Goal: Information Seeking & Learning: Check status

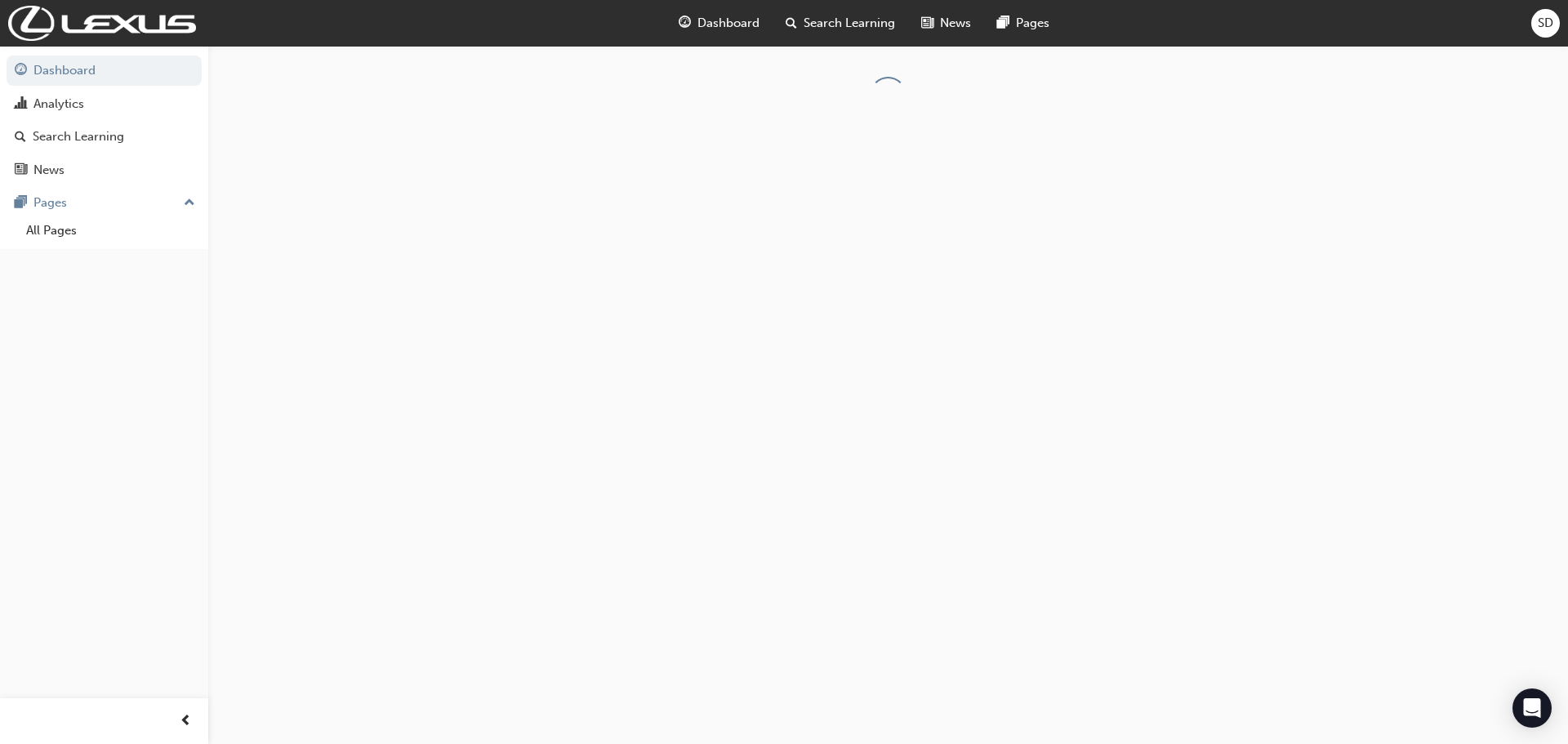
click at [1544, 28] on span "SD" at bounding box center [1545, 23] width 15 height 19
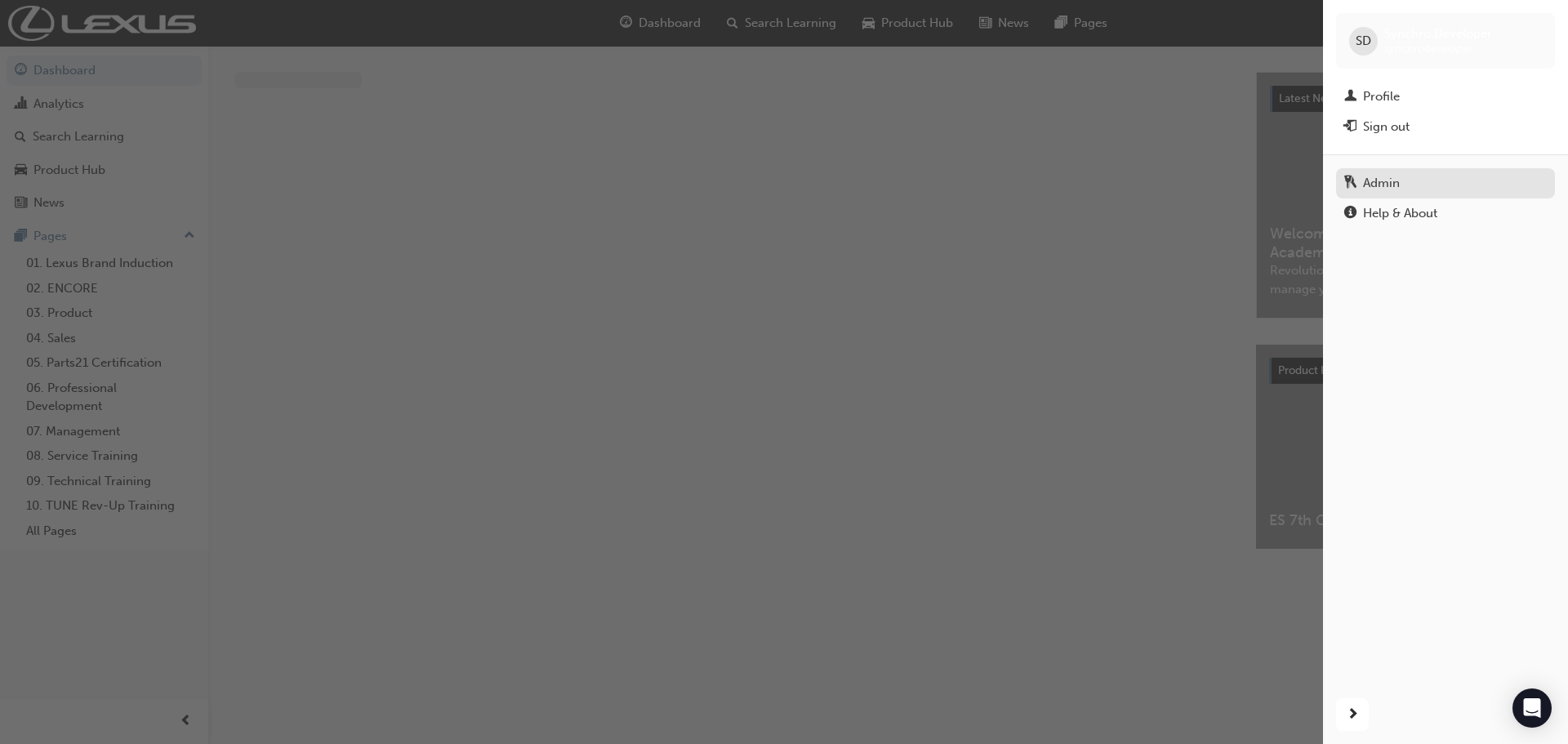
click at [1377, 184] on div "Admin" at bounding box center [1381, 183] width 36 height 19
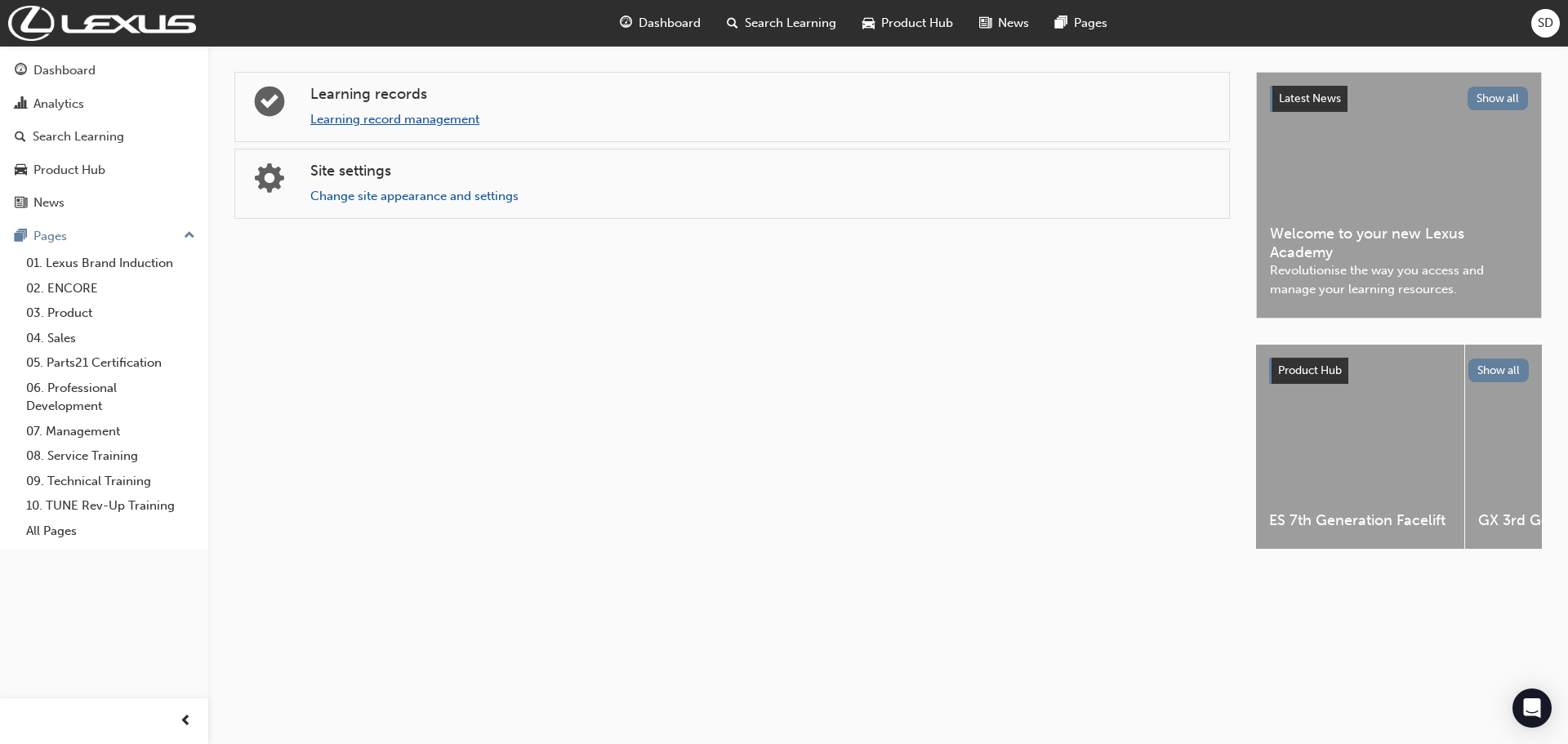
click at [455, 125] on link "Learning record management" at bounding box center [395, 119] width 169 height 15
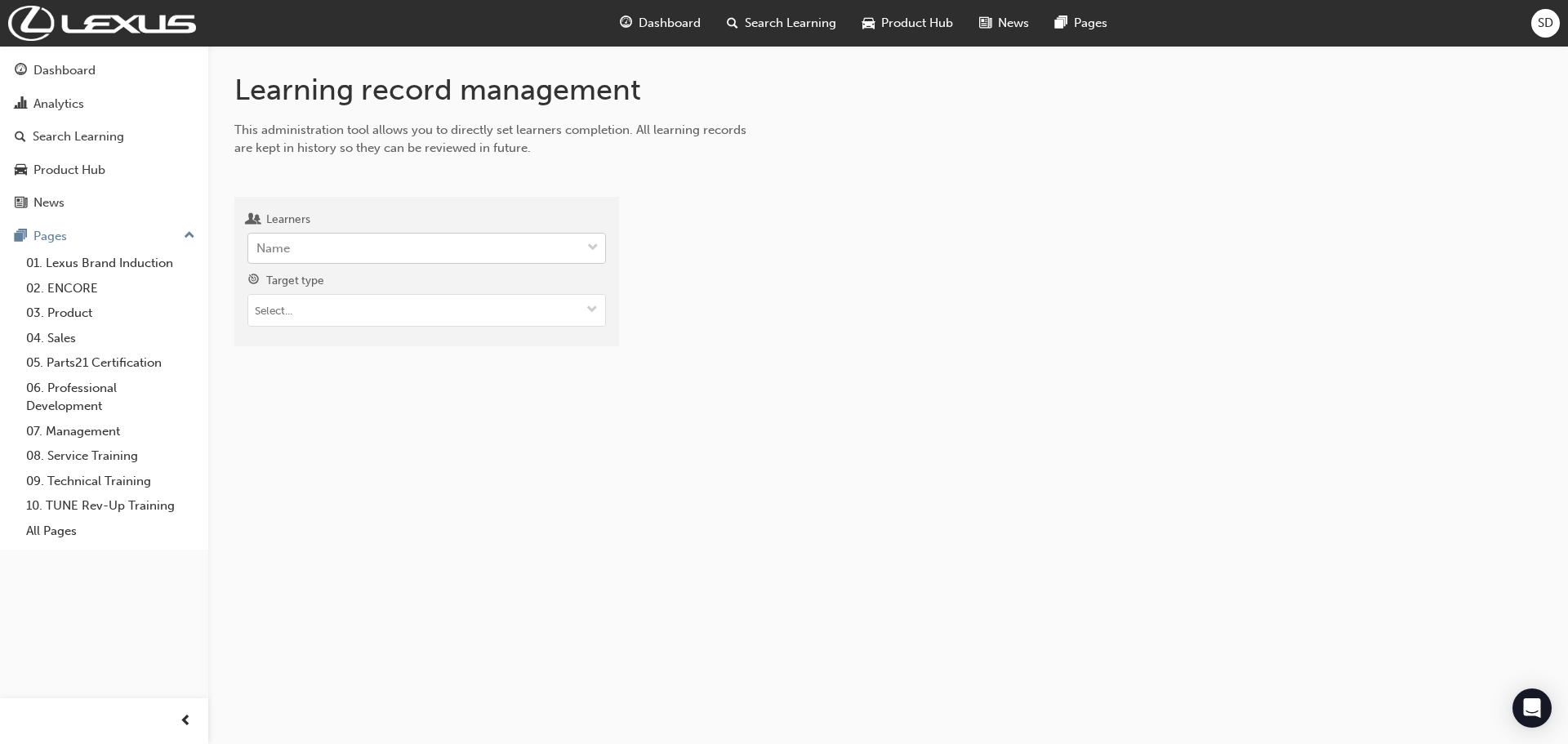
click at [425, 247] on div "Name" at bounding box center [415, 248] width 332 height 28
click at [258, 247] on input "Learners Name" at bounding box center [258, 247] width 2 height 14
type input "[PERSON_NAME]"
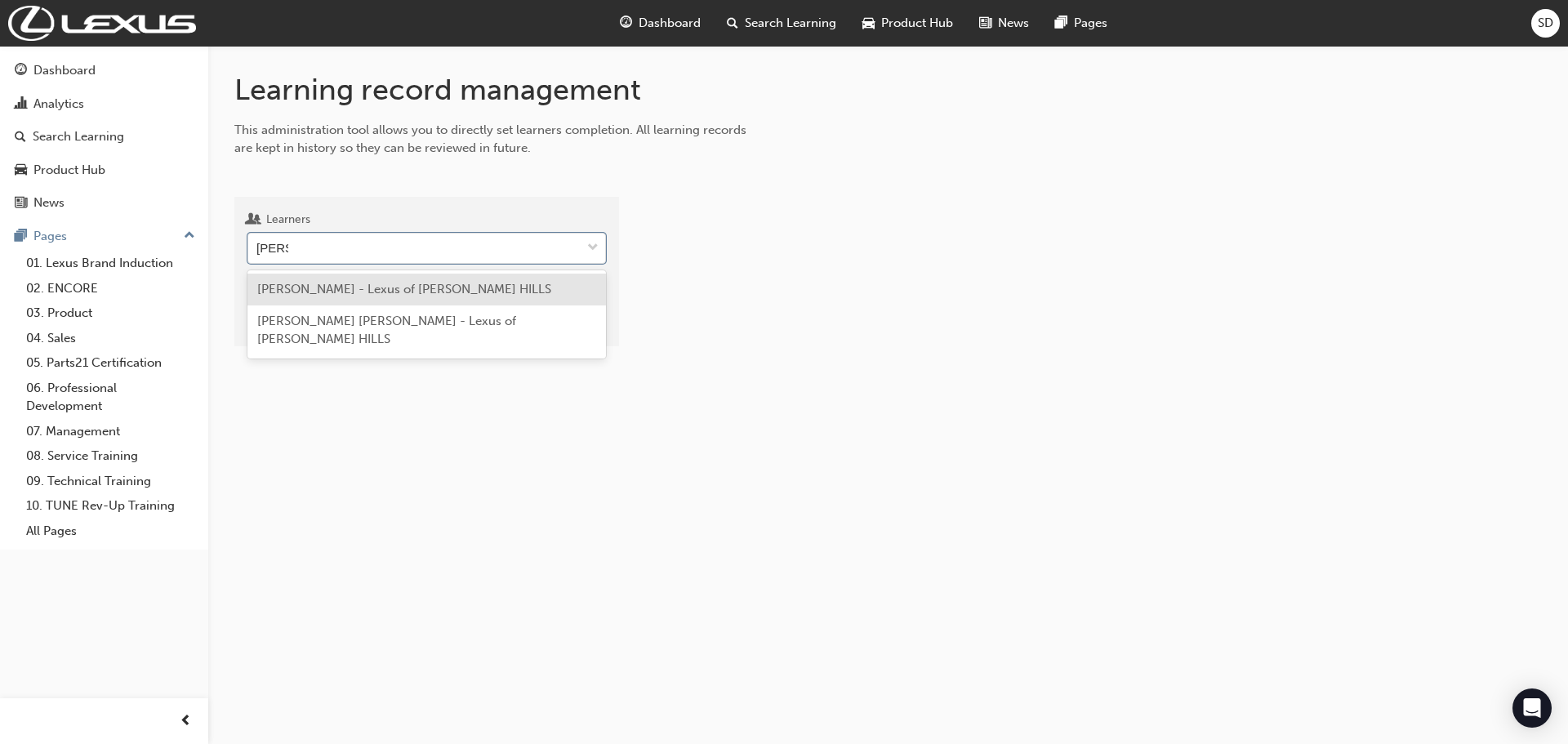
click at [386, 282] on span "[PERSON_NAME] - Lexus of [PERSON_NAME] HILLS" at bounding box center [404, 289] width 294 height 15
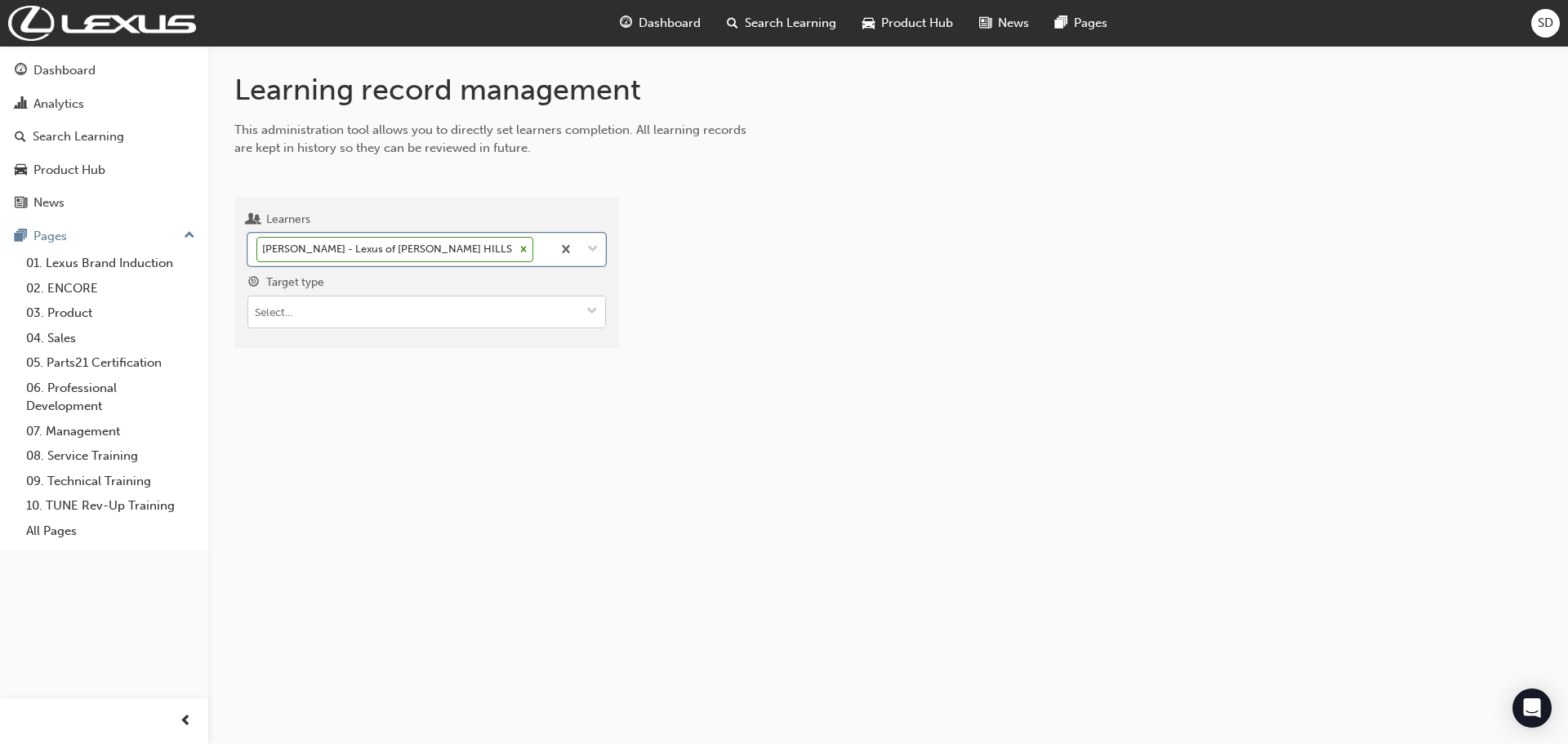
click at [390, 320] on input "Target type" at bounding box center [426, 312] width 357 height 31
click at [321, 404] on li "Certificate" at bounding box center [426, 405] width 358 height 31
click at [328, 400] on input "Certificates" at bounding box center [426, 405] width 357 height 31
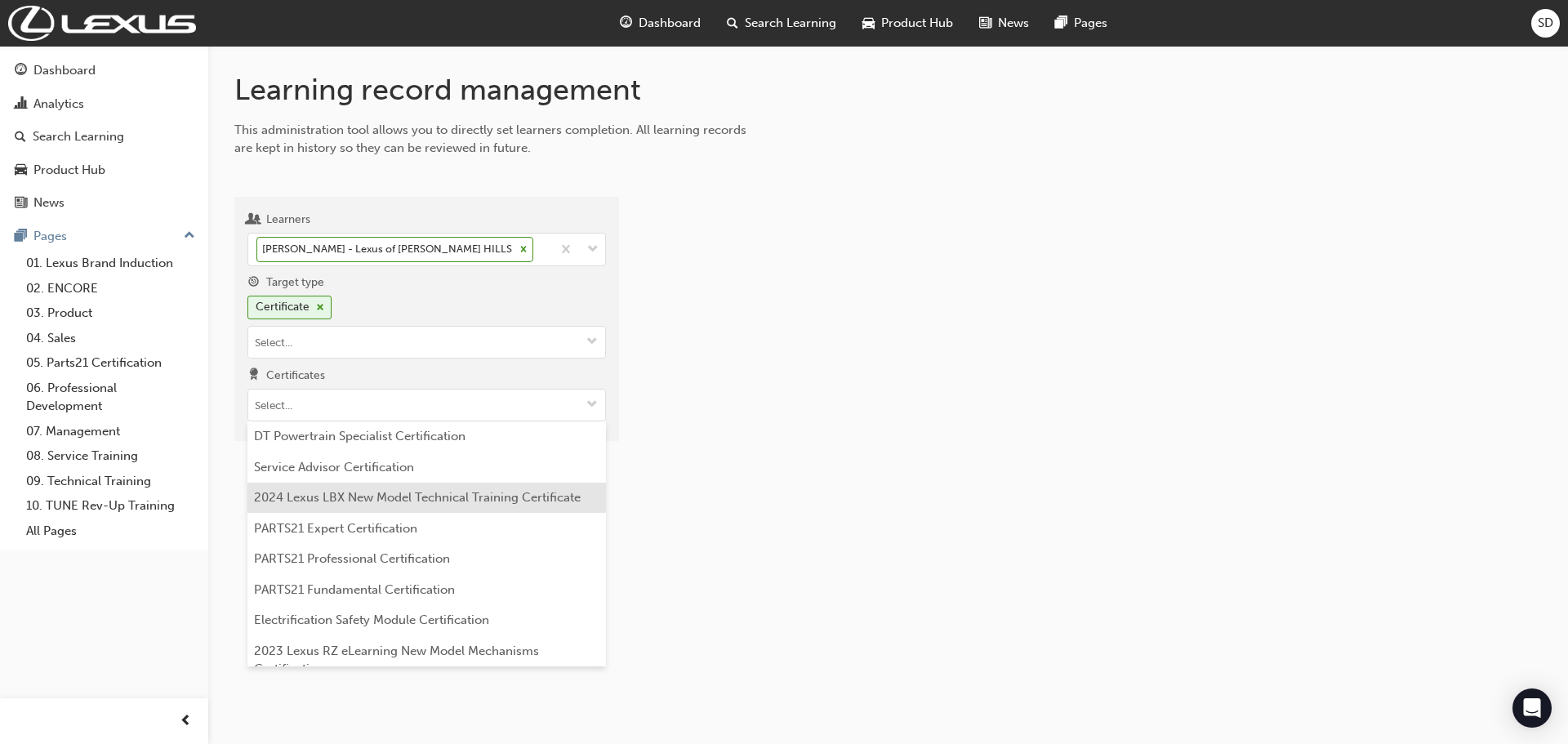
click at [368, 470] on li "Service Advisor Certification" at bounding box center [426, 467] width 358 height 31
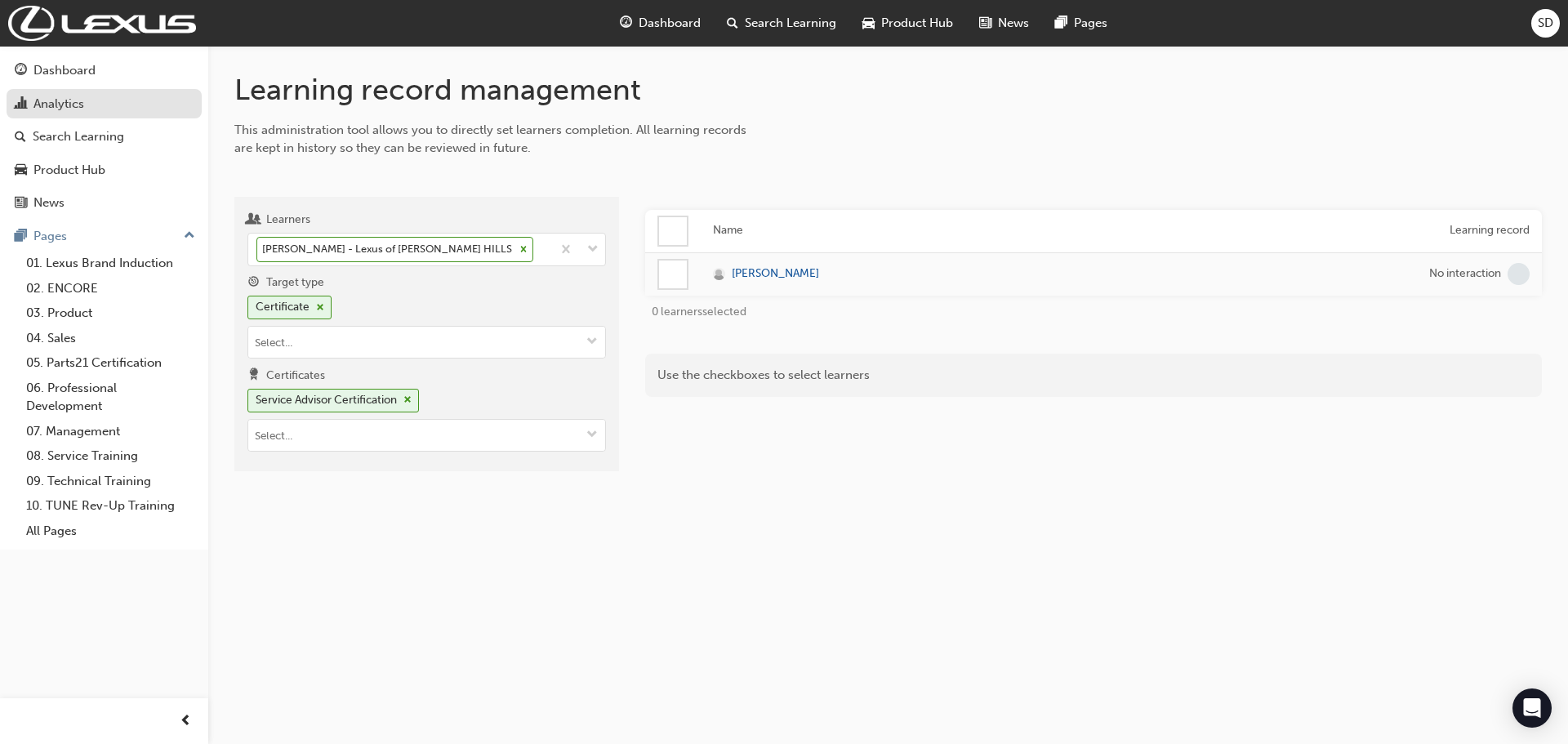
click at [54, 89] on link "Analytics" at bounding box center [103, 103] width 195 height 30
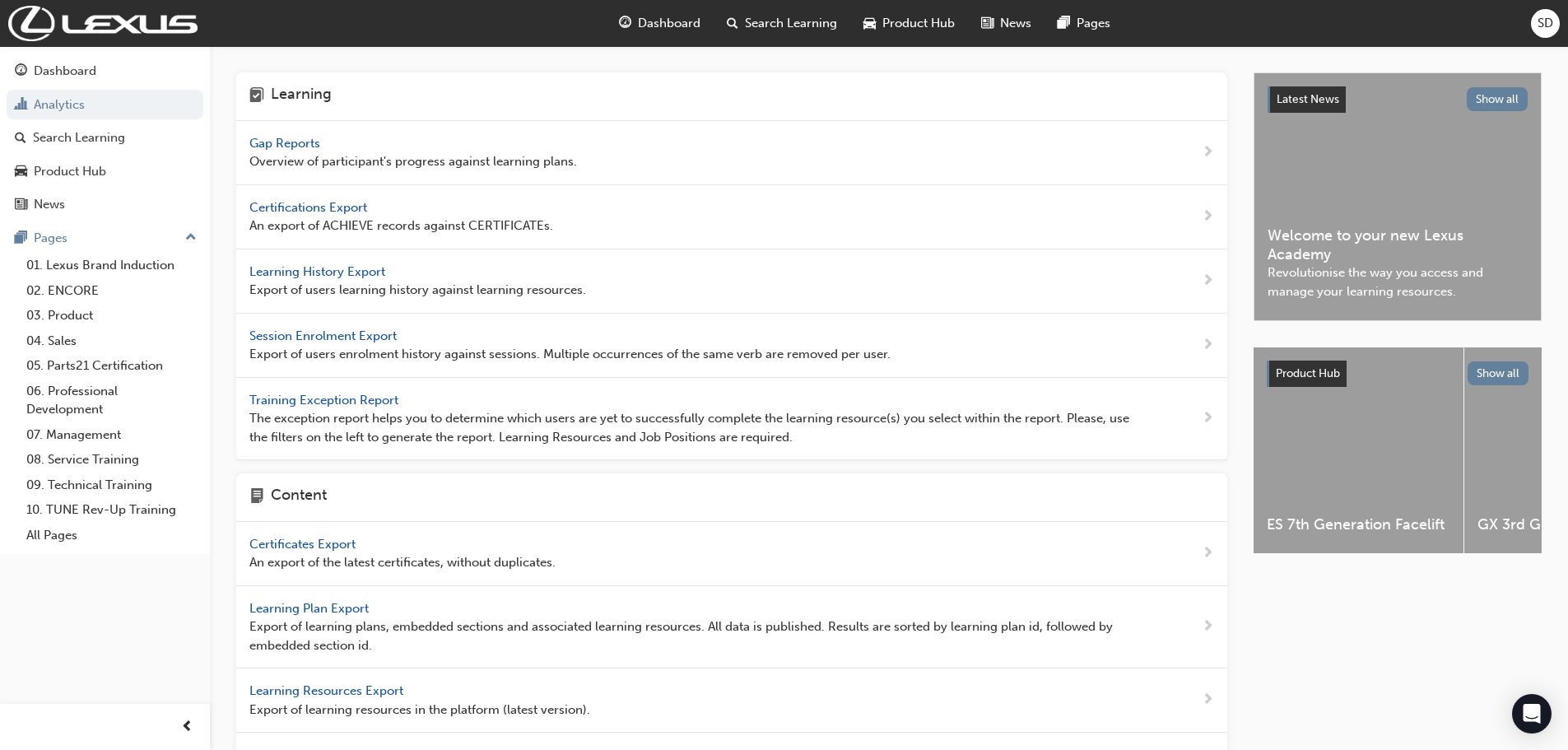
click at [291, 143] on span "Gap Reports" at bounding box center [286, 143] width 74 height 15
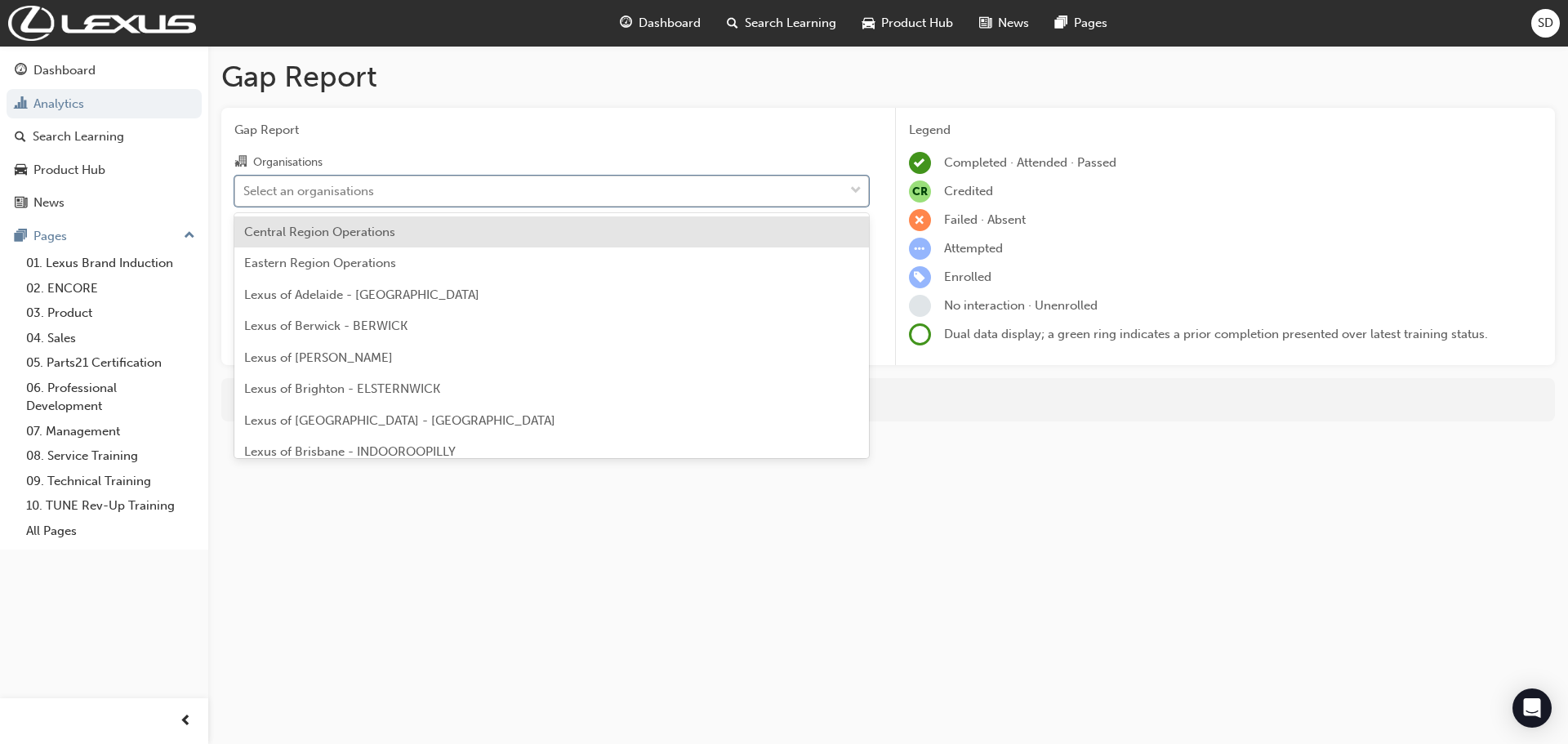
click at [370, 193] on div "Select an organisations" at bounding box center [309, 191] width 131 height 19
click at [245, 193] on input "Organisations option Central Region Operations focused, 1 of 38. 38 results ava…" at bounding box center [244, 190] width 2 height 14
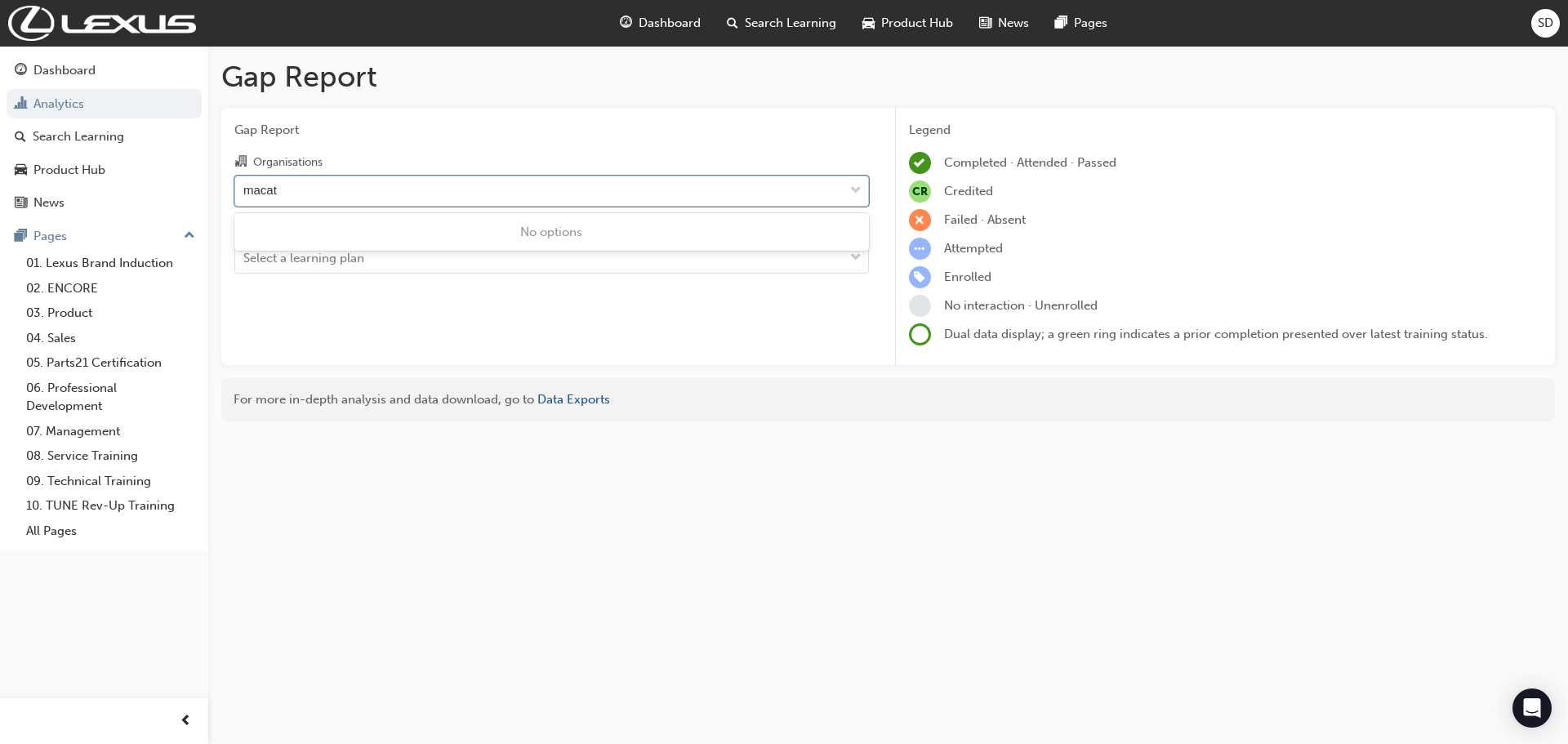
type input "maca"
click at [553, 250] on div "Select a learning plan" at bounding box center [539, 258] width 608 height 28
click at [245, 250] on input "Learning Plan Select a learning plan" at bounding box center [244, 257] width 2 height 14
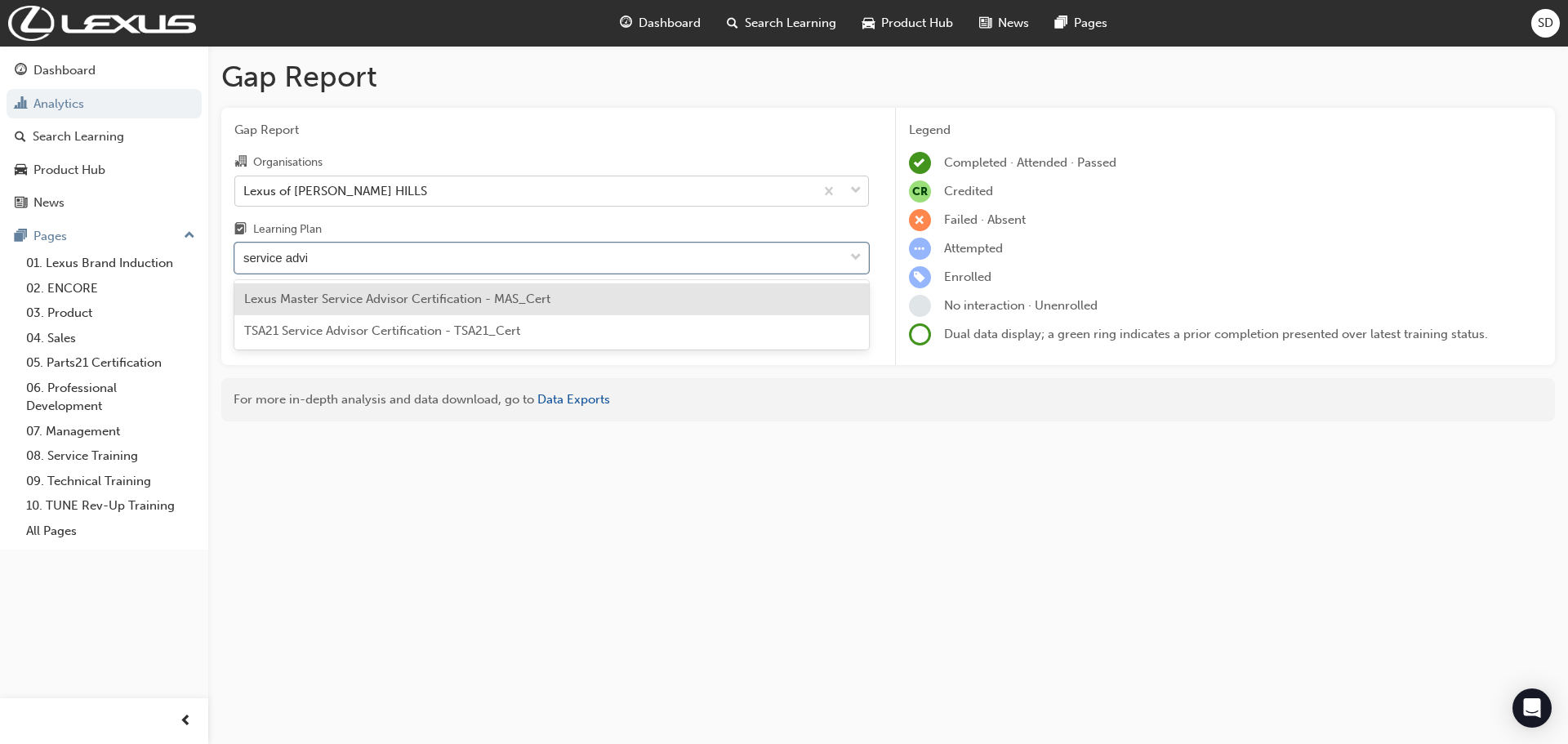
type input "service advis"
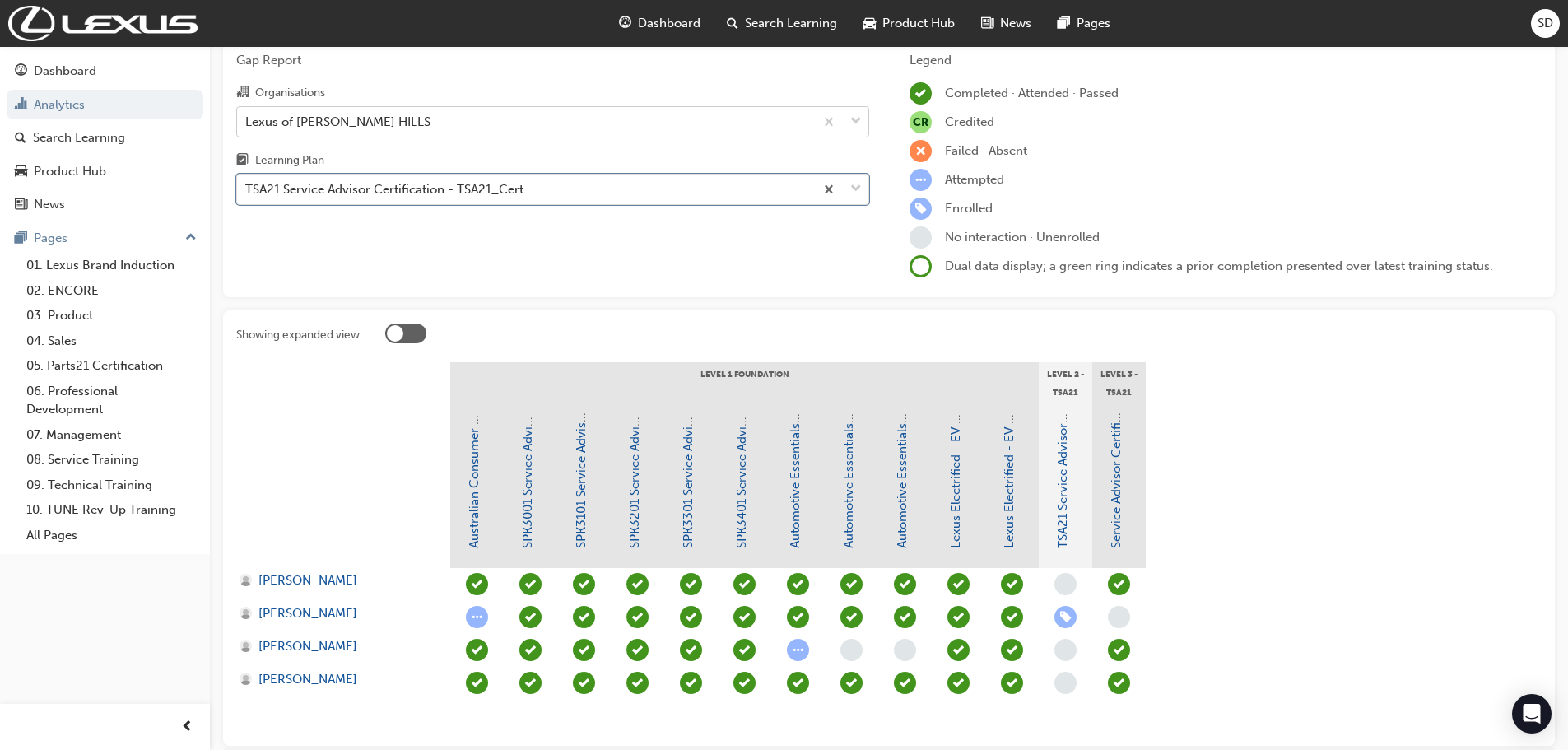
scroll to position [177, 0]
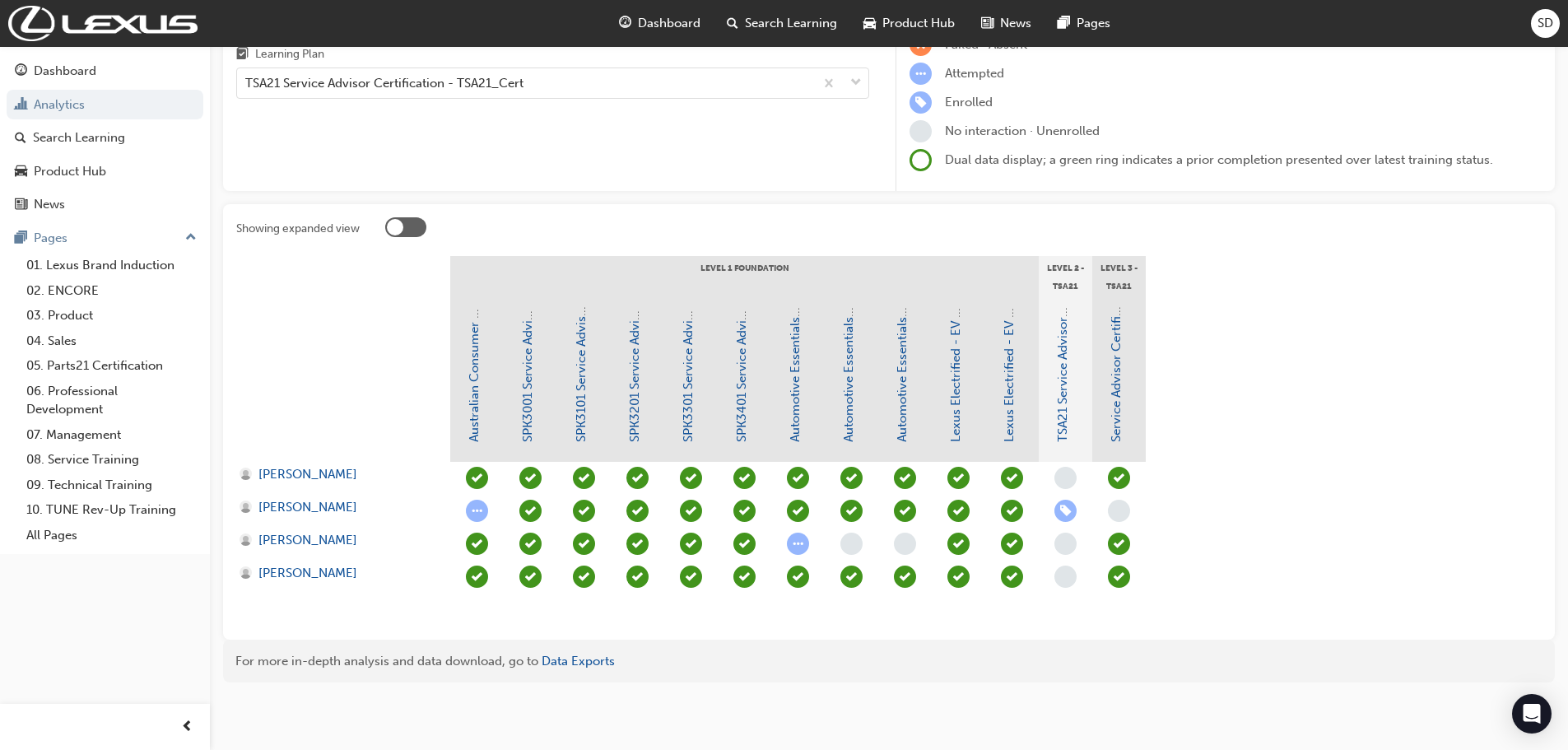
click at [399, 225] on div at bounding box center [395, 227] width 16 height 16
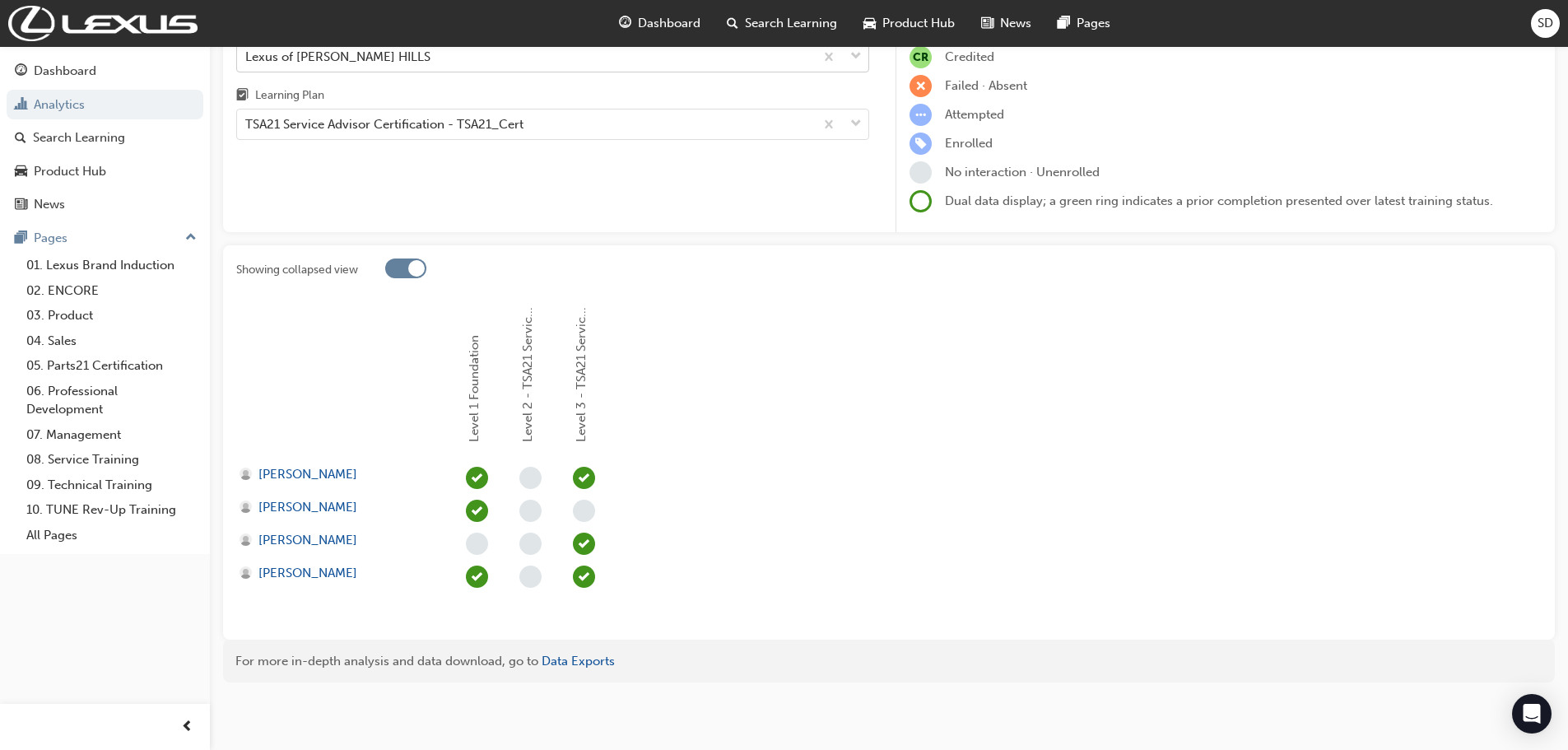
click at [407, 267] on div at bounding box center [405, 269] width 41 height 20
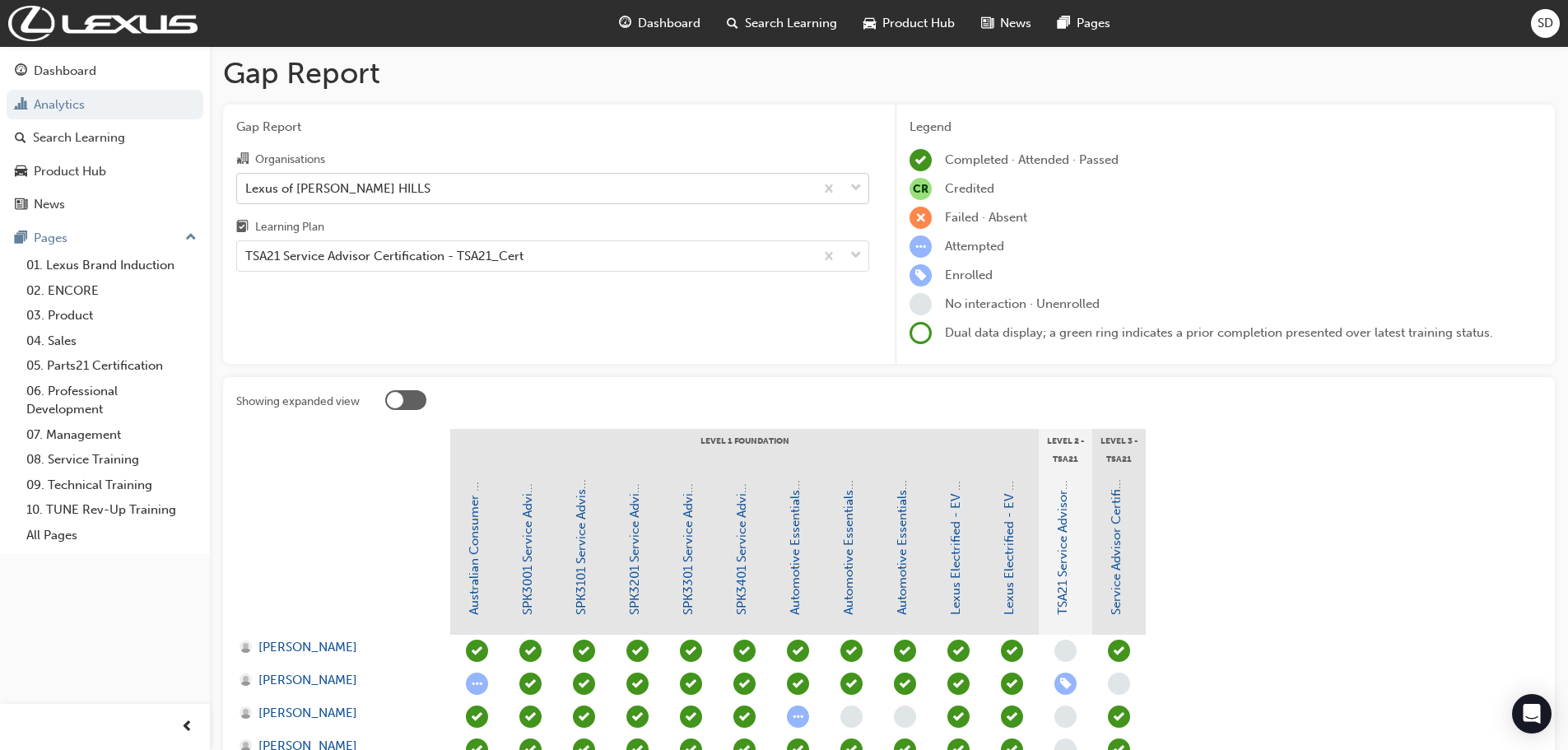
scroll to position [0, 0]
